Goal: Information Seeking & Learning: Check status

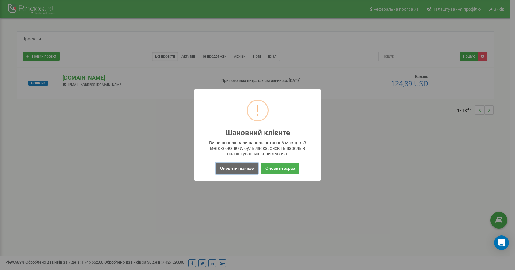
click at [244, 167] on button "Оновити пізніше" at bounding box center [237, 168] width 43 height 11
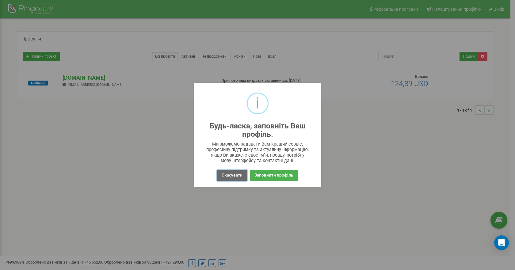
click at [237, 176] on button "Скасувати" at bounding box center [232, 175] width 30 height 11
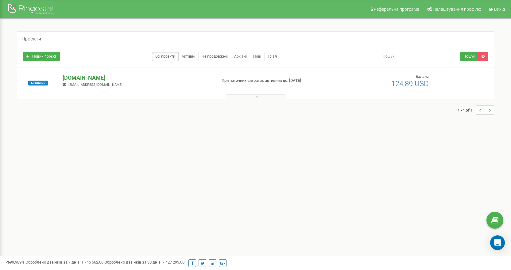
click at [71, 79] on p "[DOMAIN_NAME]" at bounding box center [137, 78] width 149 height 8
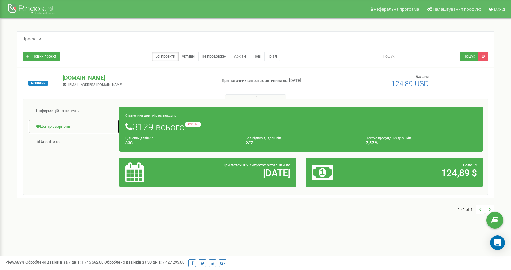
click at [49, 128] on link "Центр звернень" at bounding box center [73, 126] width 91 height 15
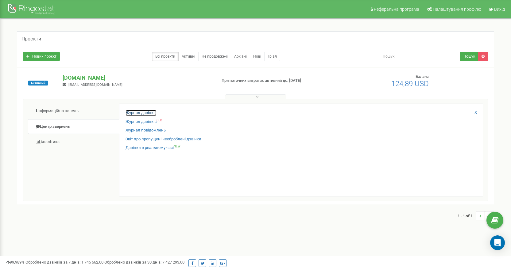
click at [138, 114] on link "Журнал дзвінків" at bounding box center [140, 113] width 31 height 6
click at [141, 112] on link "Журнал дзвінків" at bounding box center [140, 113] width 31 height 6
click at [146, 111] on link "Журнал дзвінків" at bounding box center [140, 113] width 31 height 6
click at [146, 112] on link "Журнал дзвінків" at bounding box center [140, 113] width 31 height 6
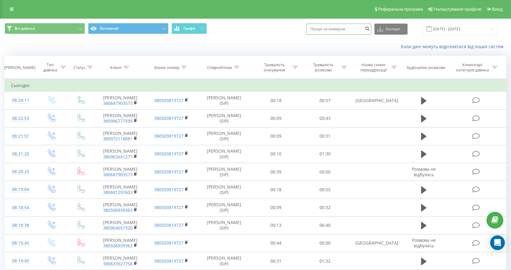
click at [339, 30] on input at bounding box center [338, 29] width 65 height 11
paste input "[PHONE_NUMBER]"
click at [317, 29] on input "[PHONE_NUMBER]" at bounding box center [338, 29] width 65 height 11
type input "380963651277"
